Goal: Task Accomplishment & Management: Use online tool/utility

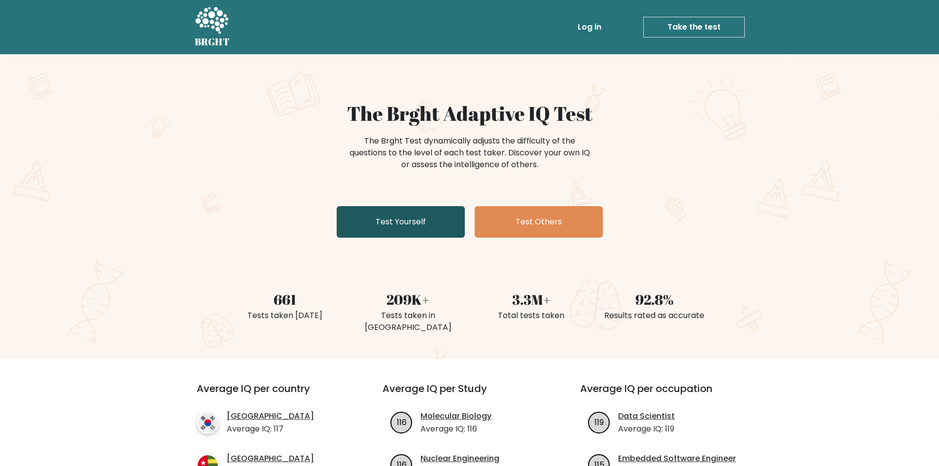
click at [401, 220] on link "Test Yourself" at bounding box center [401, 222] width 128 height 32
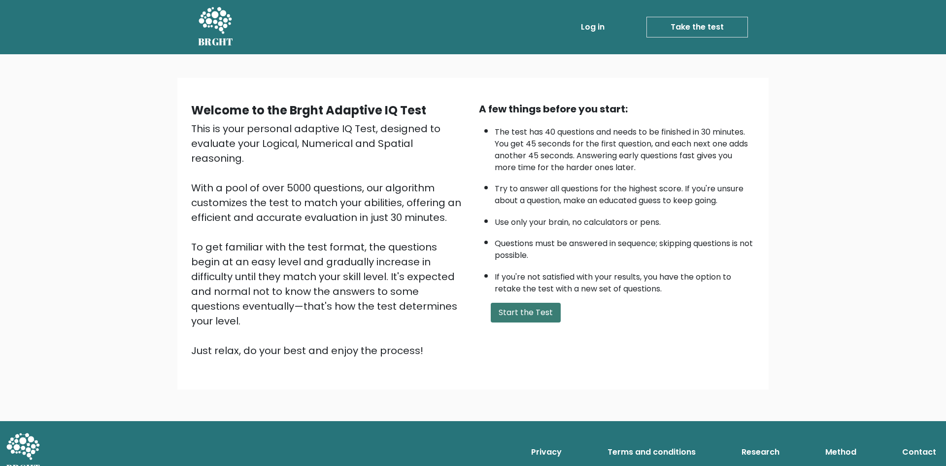
click at [529, 313] on button "Start the Test" at bounding box center [526, 313] width 70 height 20
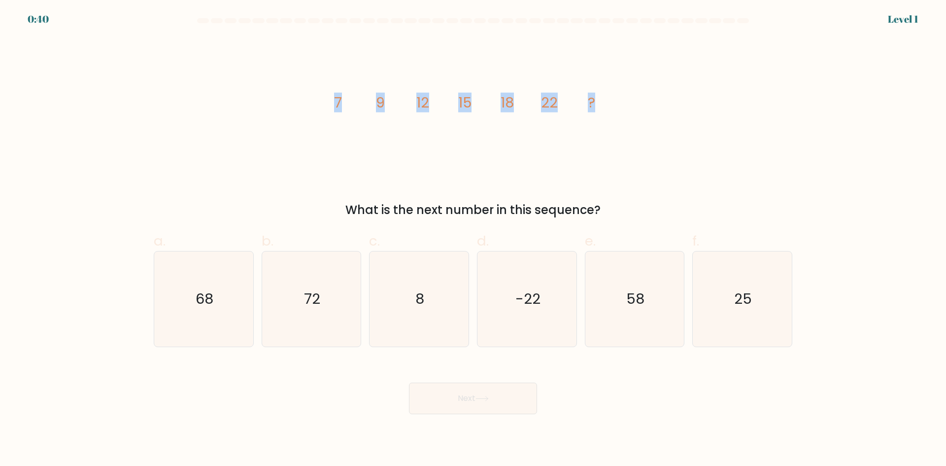
drag, startPoint x: 632, startPoint y: 105, endPoint x: 300, endPoint y: 110, distance: 332.2
click at [300, 110] on div "image/svg+xml 7 9 12 15 18 22 ? What is the next number in this sequence?" at bounding box center [473, 127] width 651 height 181
copy g "7 9 12 15 18 22 ?"
click at [694, 83] on div "image/svg+xml 7 9 12 15 18 22 ? What is the next number in this sequence?" at bounding box center [473, 127] width 651 height 181
drag, startPoint x: 606, startPoint y: 209, endPoint x: 319, endPoint y: 211, distance: 286.8
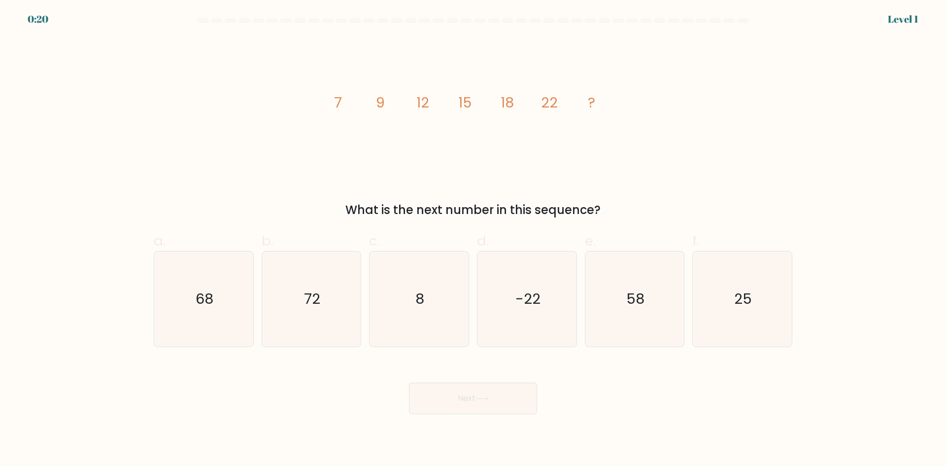
click at [319, 211] on div "What is the next number in this sequence?" at bounding box center [473, 210] width 627 height 18
copy div "What is the next number in this sequence?"
click at [671, 189] on div "image/svg+xml 7 9 12 15 18 22 ? What is the next number in this sequence?" at bounding box center [473, 127] width 651 height 181
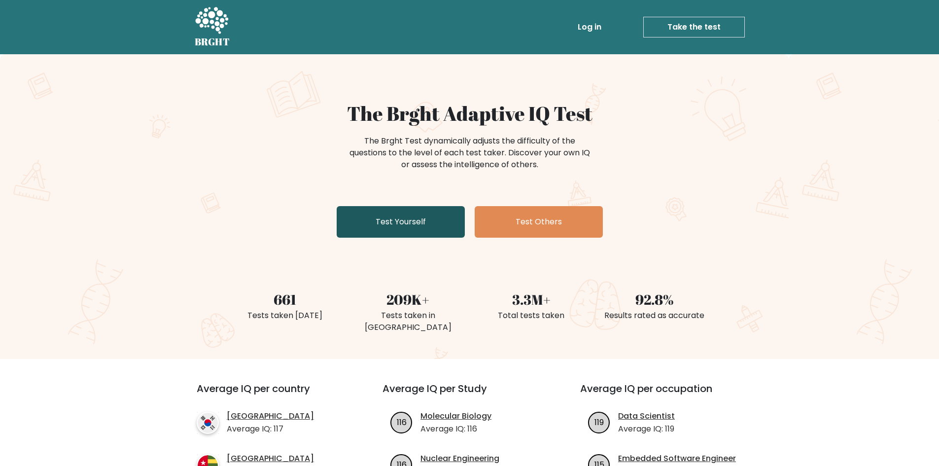
click at [422, 229] on link "Test Yourself" at bounding box center [401, 222] width 128 height 32
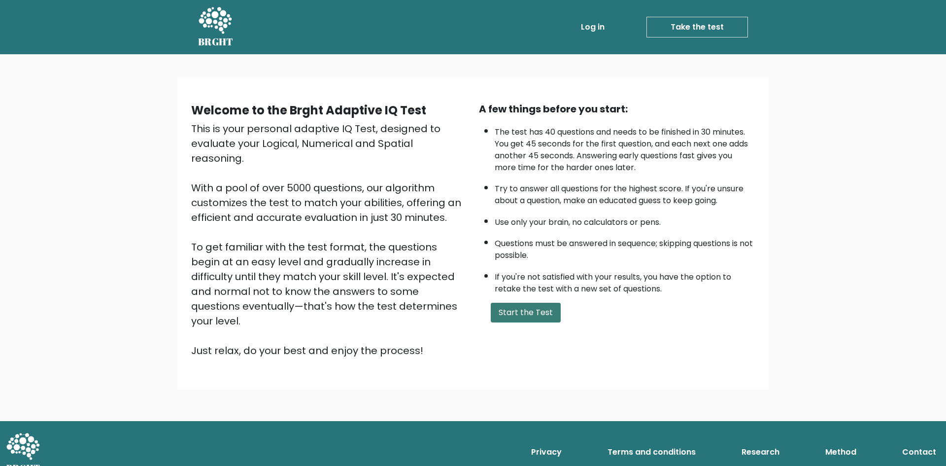
click at [526, 317] on button "Start the Test" at bounding box center [526, 313] width 70 height 20
